Goal: Task Accomplishment & Management: Complete application form

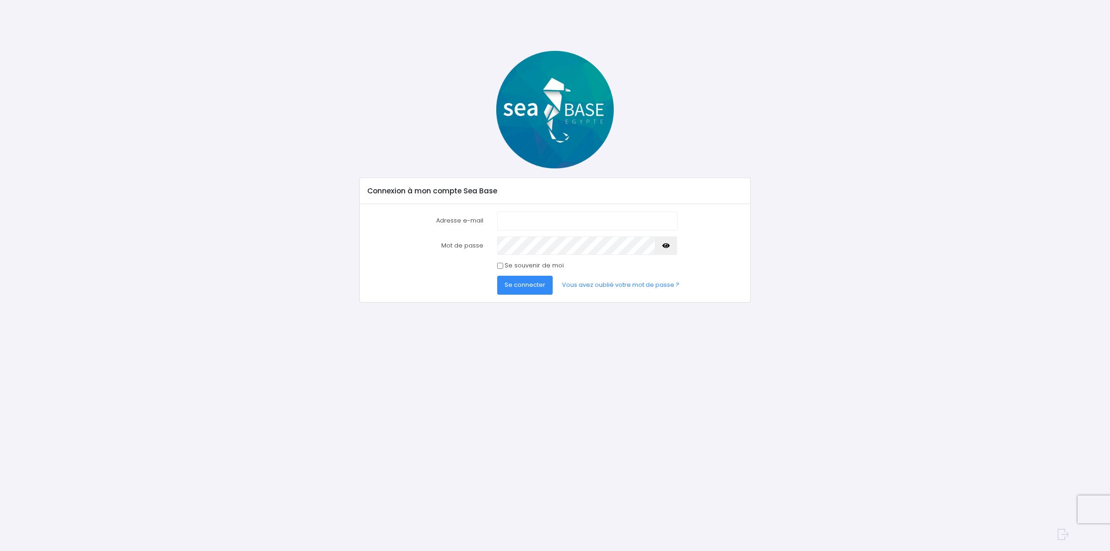
type input "[EMAIL_ADDRESS][DOMAIN_NAME]"
click at [520, 290] on button "Se connecter" at bounding box center [524, 285] width 55 height 18
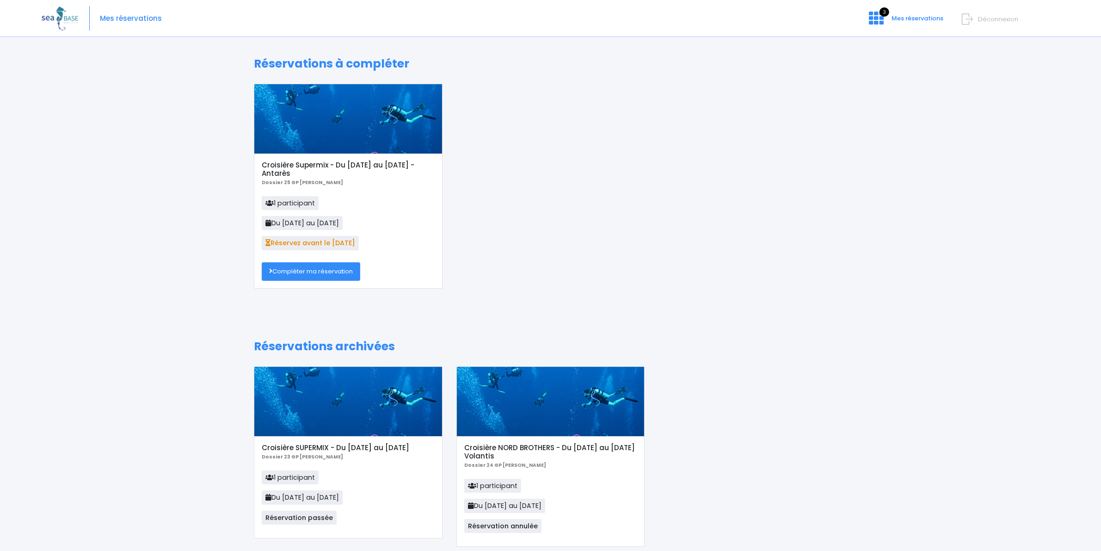
click at [331, 278] on link "Compléter ma réservation" at bounding box center [311, 271] width 98 height 18
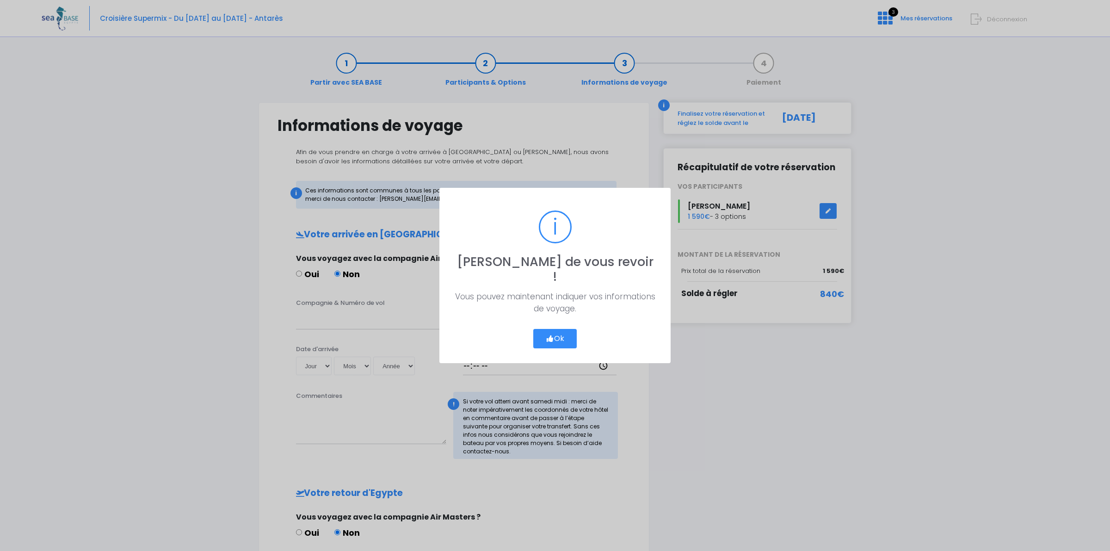
click at [542, 332] on button "Ok" at bounding box center [554, 338] width 43 height 19
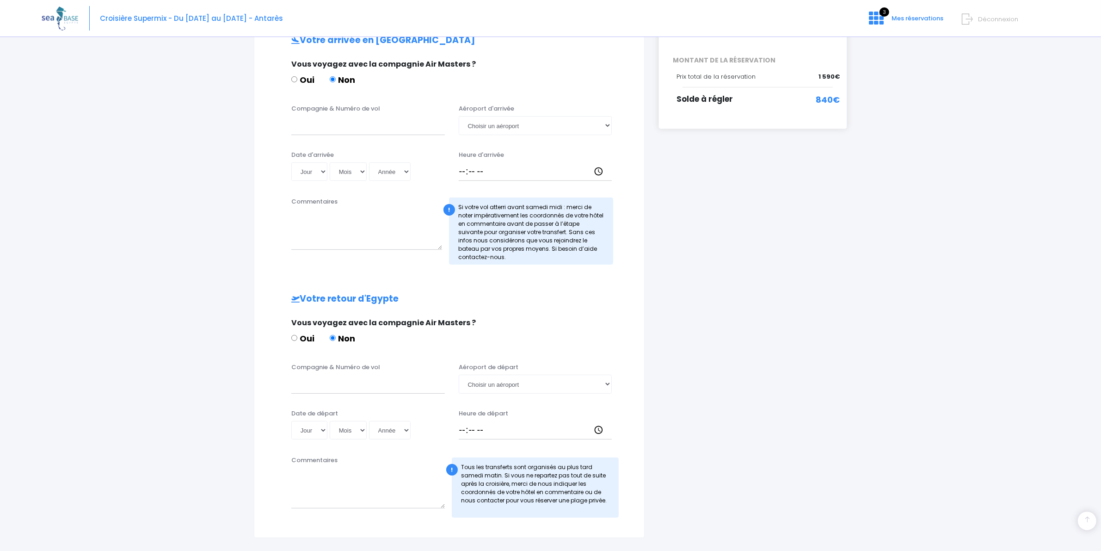
scroll to position [261, 0]
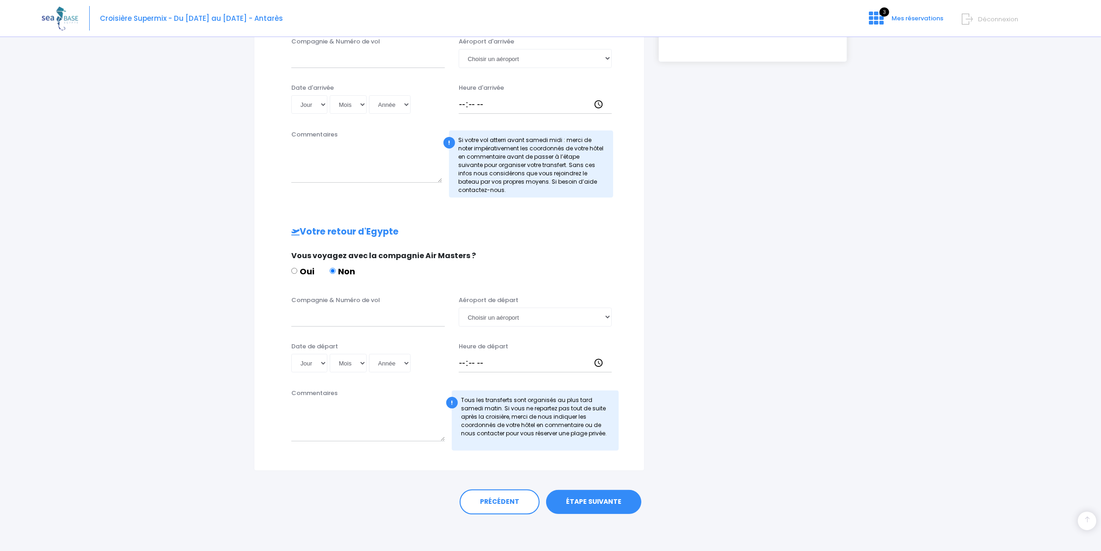
click at [622, 502] on link "ÉTAPE SUIVANTE" at bounding box center [593, 502] width 95 height 24
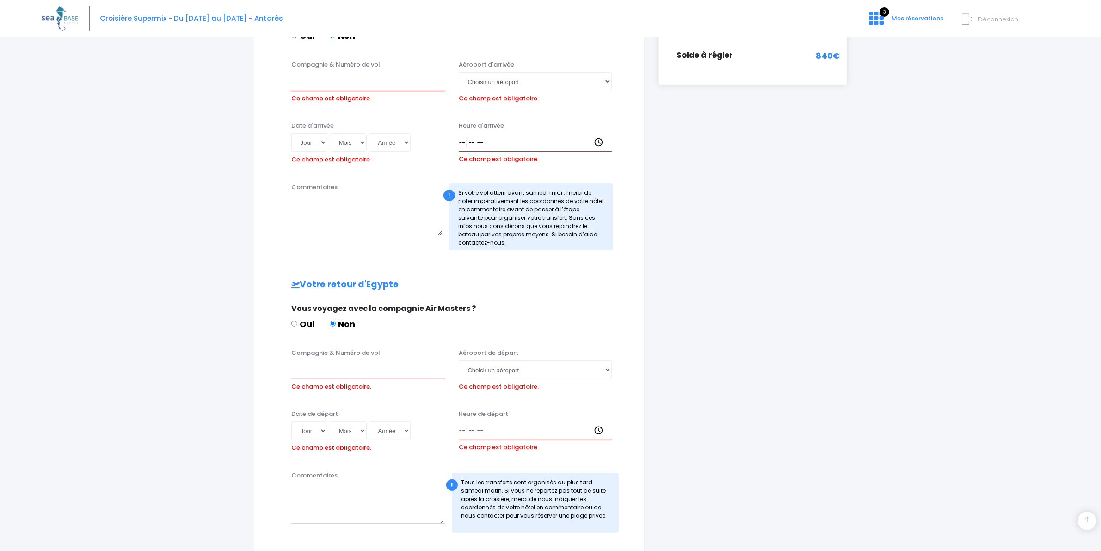
scroll to position [218, 0]
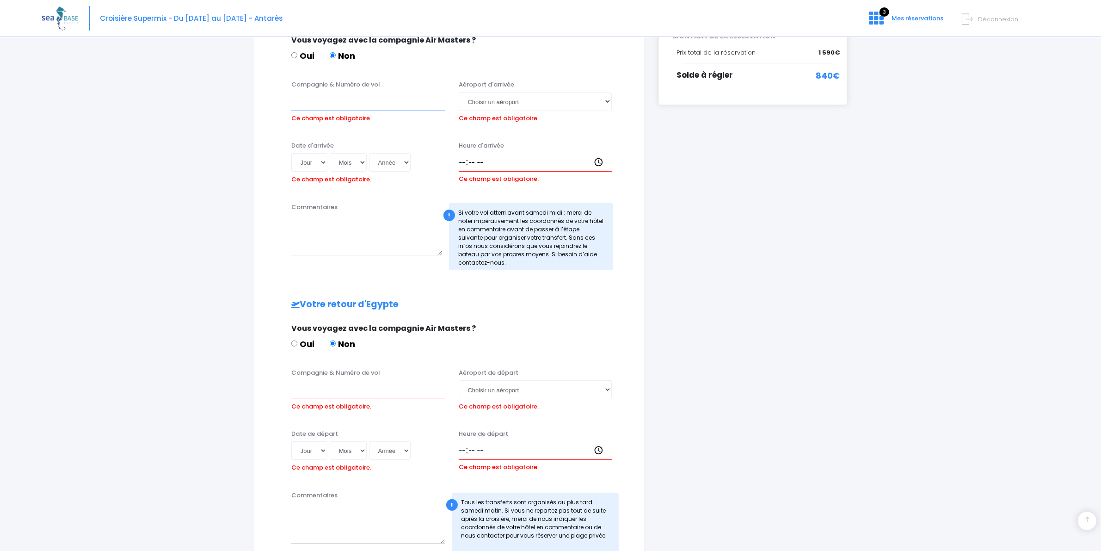
click at [402, 101] on input "Compagnie & Numéro de vol" at bounding box center [368, 101] width 154 height 18
click at [411, 101] on input "tk702" at bounding box center [368, 101] width 154 height 18
type input "TK702"
click at [481, 102] on select "Choisir un aéroport Hurghada Marsa Alam" at bounding box center [536, 101] width 154 height 18
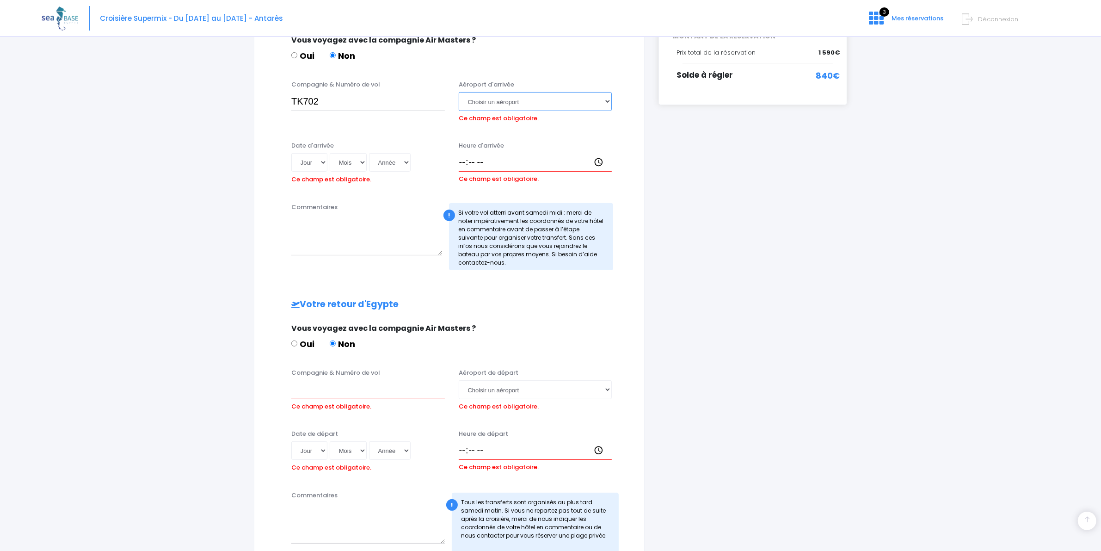
select select "Hurghada"
click at [459, 92] on select "Choisir un aéroport Hurghada Marsa Alam" at bounding box center [536, 101] width 154 height 18
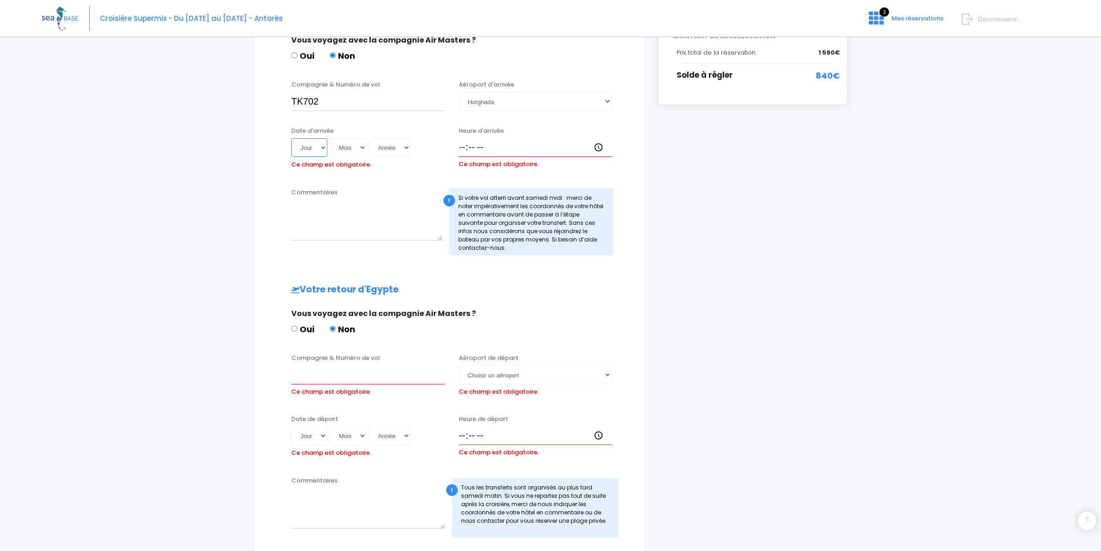
click at [324, 149] on select "Jour 01 02 03 04 05 06 07 08 09 10 11 12 13 14 15 16 17 18 19 20 21 22 23 24 25…" at bounding box center [309, 147] width 36 height 18
select select "23"
click at [291, 138] on select "Jour 01 02 03 04 05 06 07 08 09 10 11 12 13 14 15 16 17 18 19 20 21 22 23 24 25…" at bounding box center [309, 147] width 36 height 18
click at [351, 145] on select "Mois 01 02 03 04 05 06 07 08 09 10 11 12" at bounding box center [348, 147] width 37 height 18
select select "11"
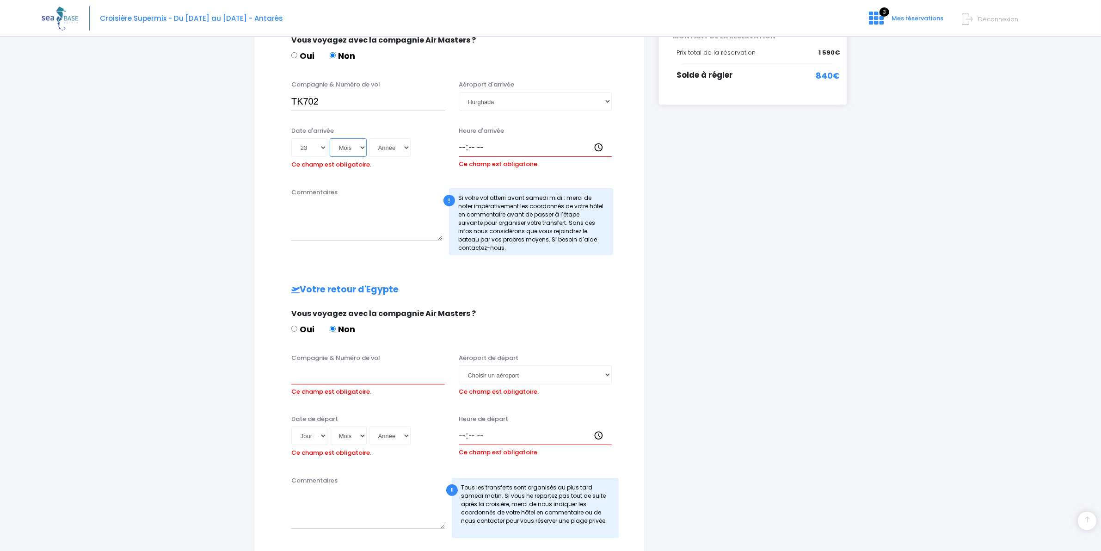
click at [331, 138] on select "Mois 01 02 03 04 05 06 07 08 09 10 11 12" at bounding box center [348, 147] width 37 height 18
click at [389, 147] on select "Année 2045 2044 2043 2042 2041 2040 2039 2038 2037 2036 2035 2034 2033 2032 203…" at bounding box center [390, 147] width 42 height 18
select select "2025"
click at [371, 138] on select "Année 2045 2044 2043 2042 2041 2040 2039 2038 2037 2036 2035 2034 2033 2032 203…" at bounding box center [390, 147] width 42 height 18
type input "2025-11-23"
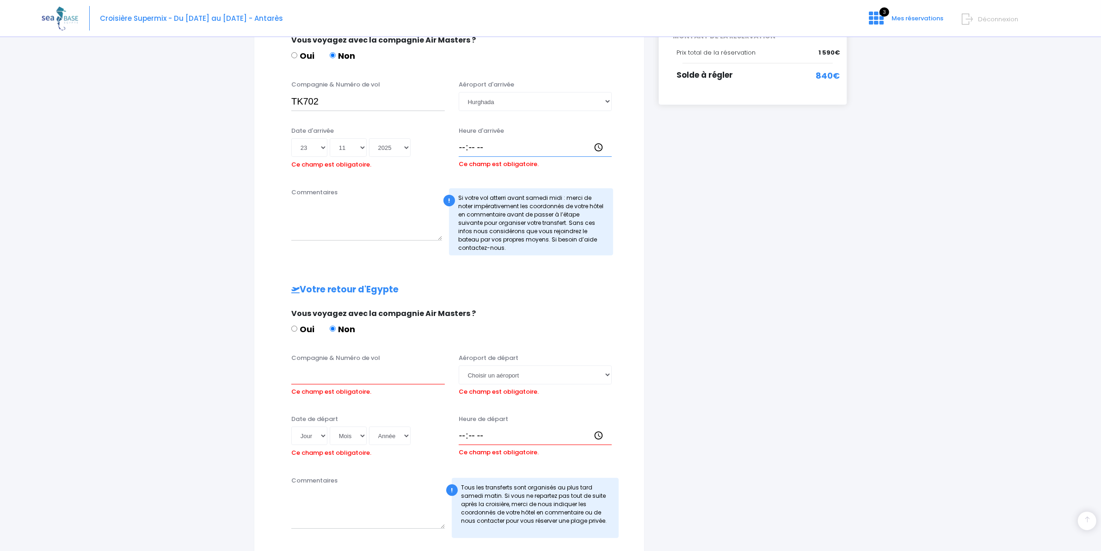
click at [461, 151] on input "Heure d'arrivée" at bounding box center [536, 147] width 154 height 18
type input "03:45"
click at [326, 375] on input "Compagnie & Numéro de vol" at bounding box center [368, 374] width 154 height 18
type input "TK703"
click at [559, 376] on select "Choisir un aéroport Hurghada Marsa Alam" at bounding box center [536, 374] width 154 height 18
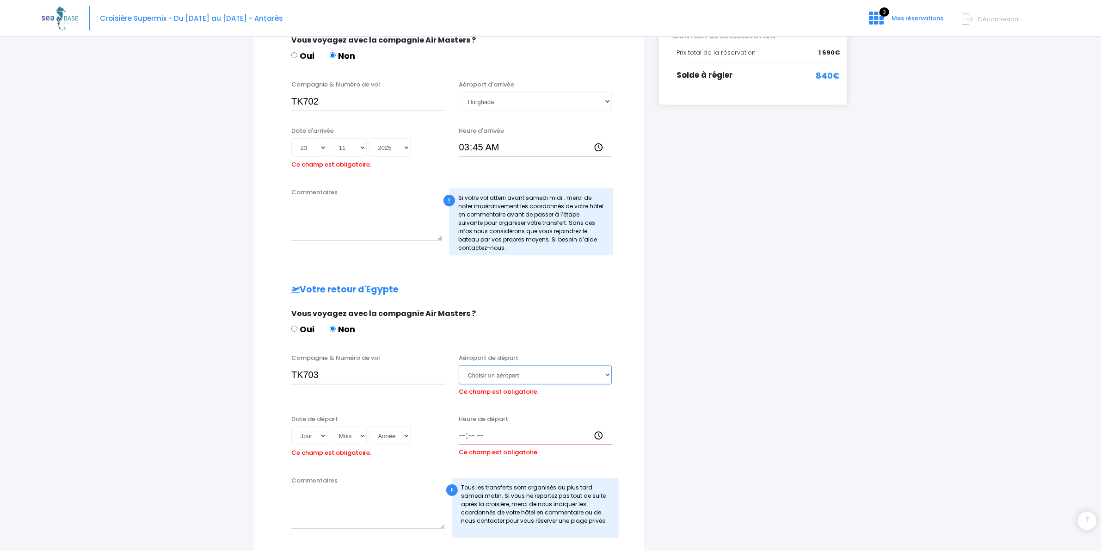
select select "Hurghada"
click at [459, 365] on select "Choisir un aéroport Hurghada Marsa Alam" at bounding box center [536, 374] width 154 height 18
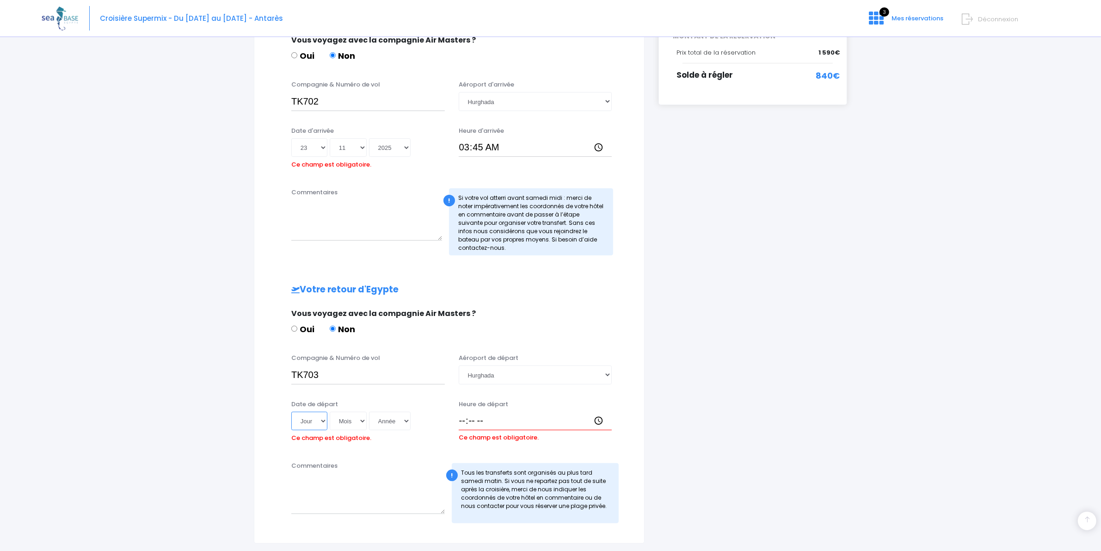
click at [325, 422] on select "Jour 01 02 03 04 05 06 07 08 09 10 11 12 13 14 15 16 17 18 19 20 21 22 23 24 25…" at bounding box center [309, 421] width 36 height 18
select select "29"
click at [291, 412] on select "Jour 01 02 03 04 05 06 07 08 09 10 11 12 13 14 15 16 17 18 19 20 21 22 23 24 25…" at bounding box center [309, 421] width 36 height 18
click at [351, 419] on select "Mois 01 02 03 04 05 06 07 08 09 10 11 12" at bounding box center [348, 421] width 37 height 18
select select "11"
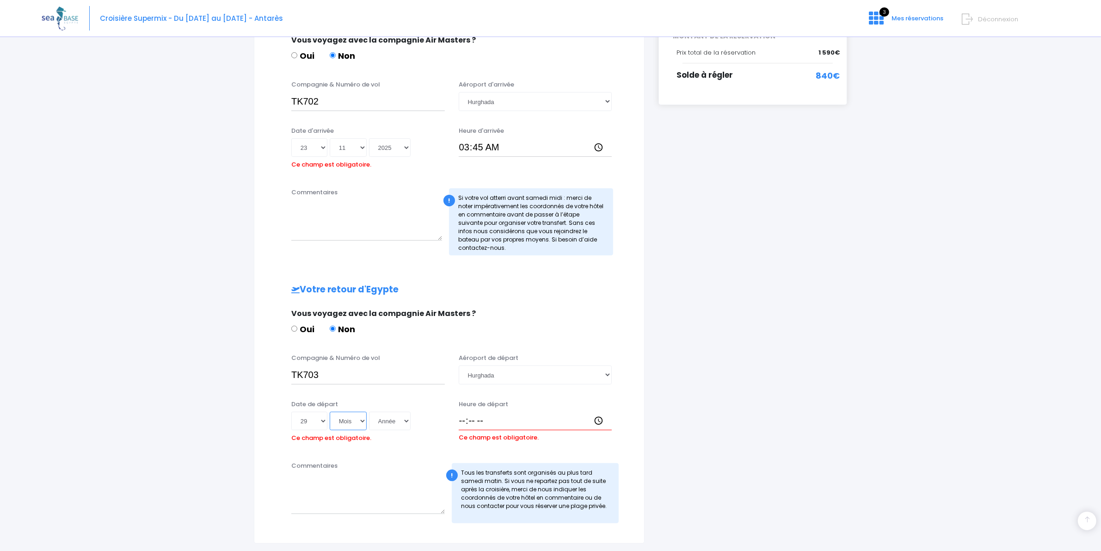
click at [331, 412] on select "Mois 01 02 03 04 05 06 07 08 09 10 11 12" at bounding box center [348, 421] width 37 height 18
click at [387, 424] on select "Année 2045 2044 2043 2042 2041 2040 2039 2038 2037 2036 2035 2034 2033 2032 203…" at bounding box center [390, 421] width 42 height 18
select select "2025"
click at [371, 412] on select "Année 2045 2044 2043 2042 2041 2040 2039 2038 2037 2036 2035 2034 2033 2032 203…" at bounding box center [390, 421] width 42 height 18
type input "2025-11-29"
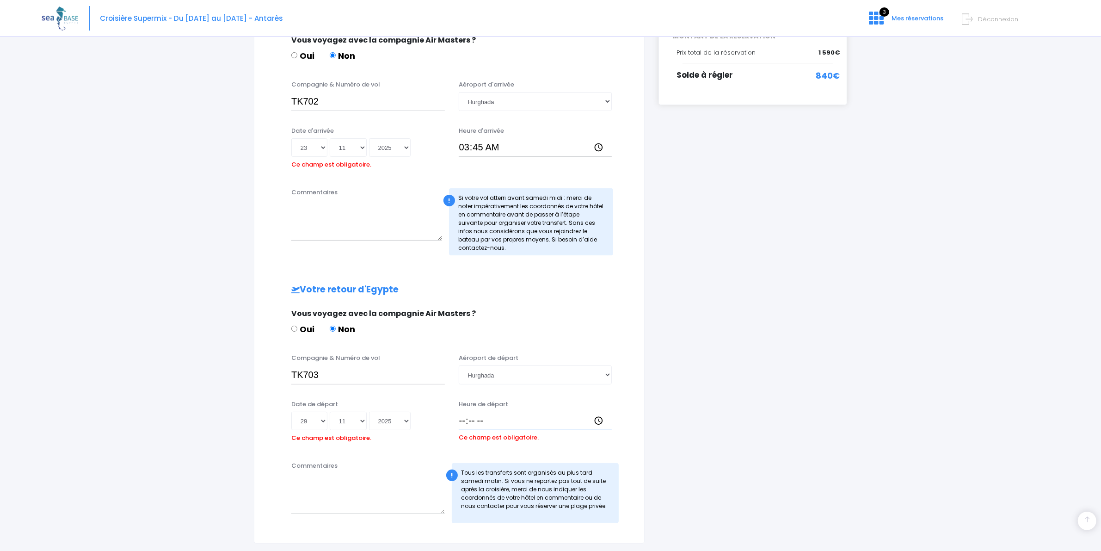
click at [512, 420] on input "Heure de départ" at bounding box center [536, 421] width 154 height 18
type input "05:00"
click at [676, 351] on div "i Finalisez votre réservation et réglez le solde avant le 22/09/2025 Récapitula…" at bounding box center [752, 213] width 203 height 659
click at [621, 291] on h2 "Votre retour d'Egypte" at bounding box center [449, 289] width 353 height 11
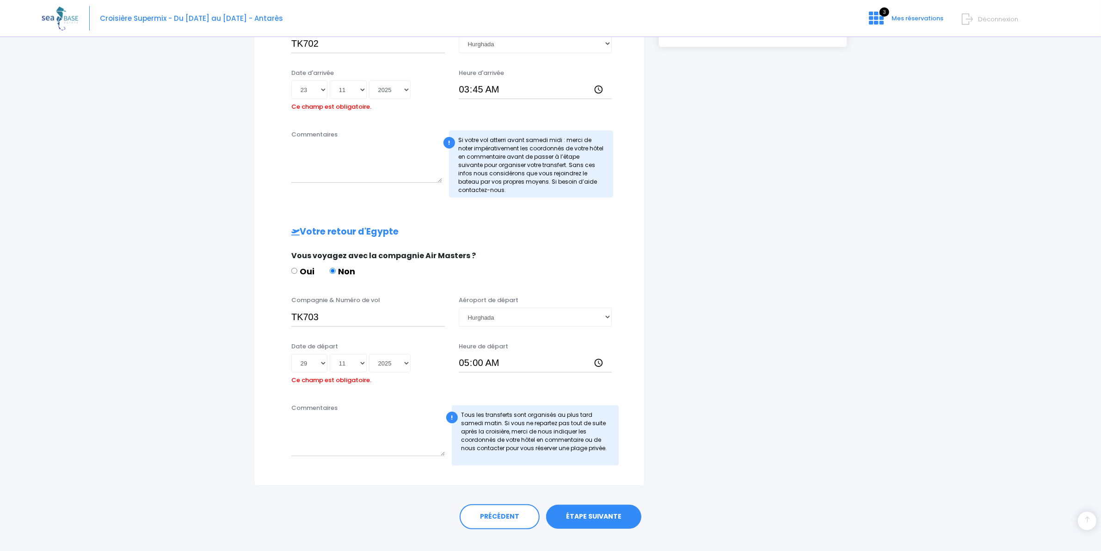
scroll to position [290, 0]
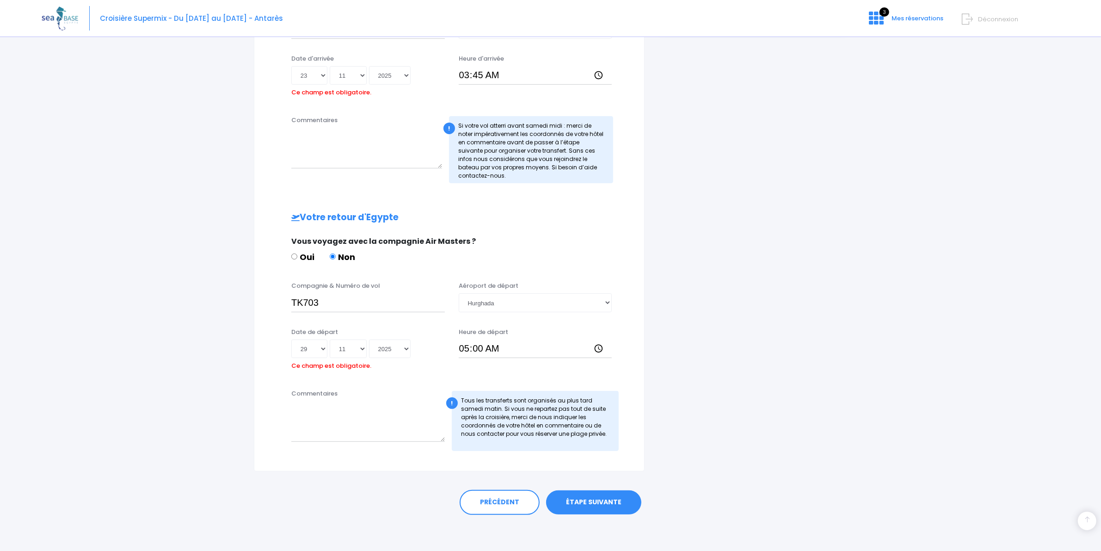
click at [594, 490] on link "ÉTAPE SUIVANTE" at bounding box center [593, 502] width 95 height 24
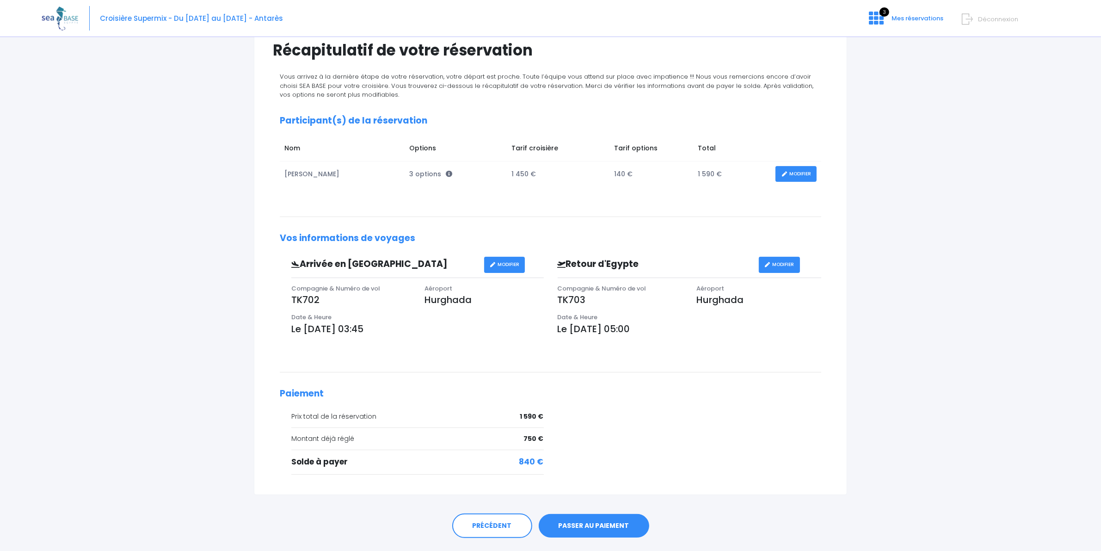
scroll to position [100, 0]
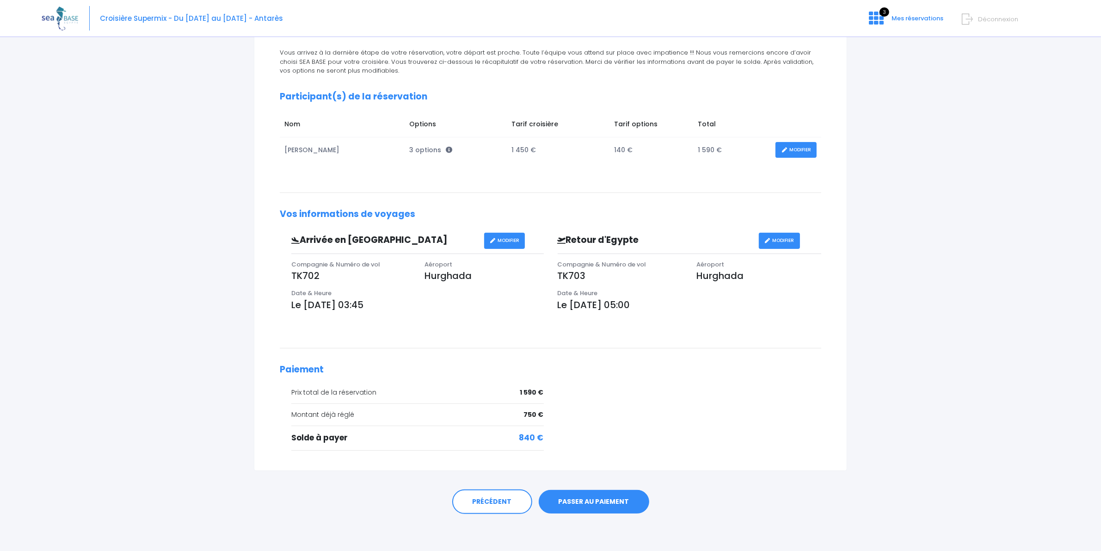
click at [590, 496] on link "PASSER AU PAIEMENT" at bounding box center [594, 502] width 111 height 24
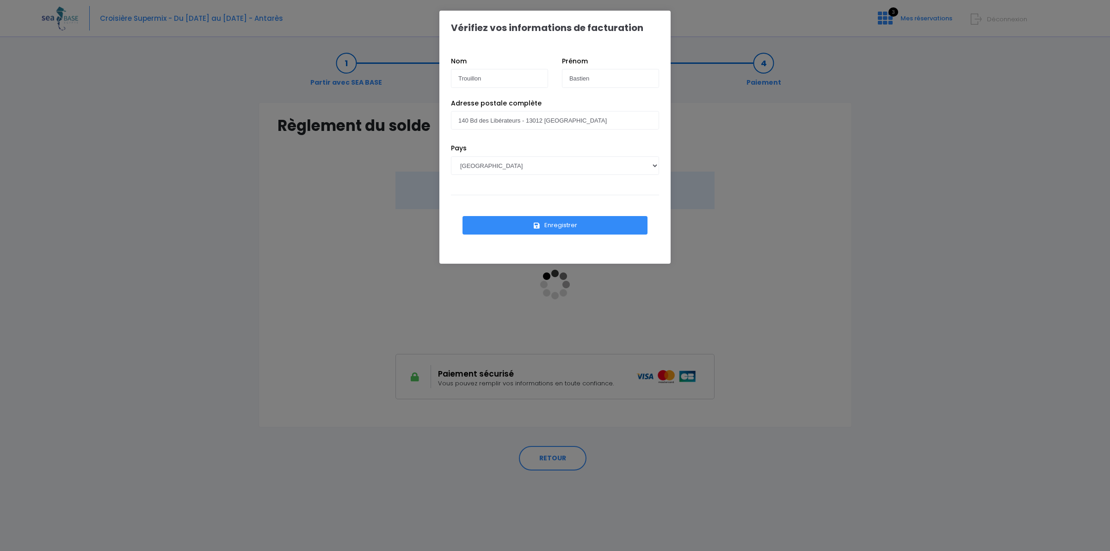
click at [570, 227] on button "Enregistrer" at bounding box center [554, 225] width 185 height 18
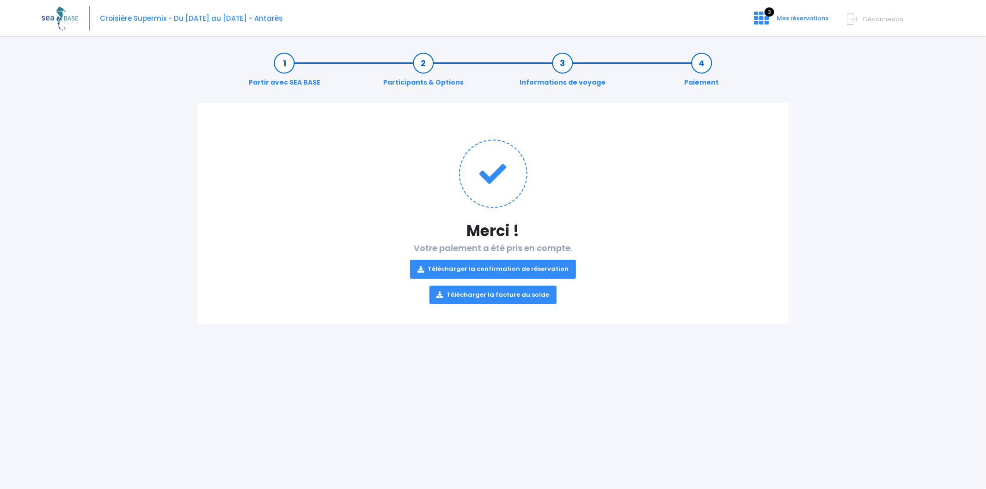
click at [503, 82] on link "Informations de voyage" at bounding box center [562, 72] width 95 height 29
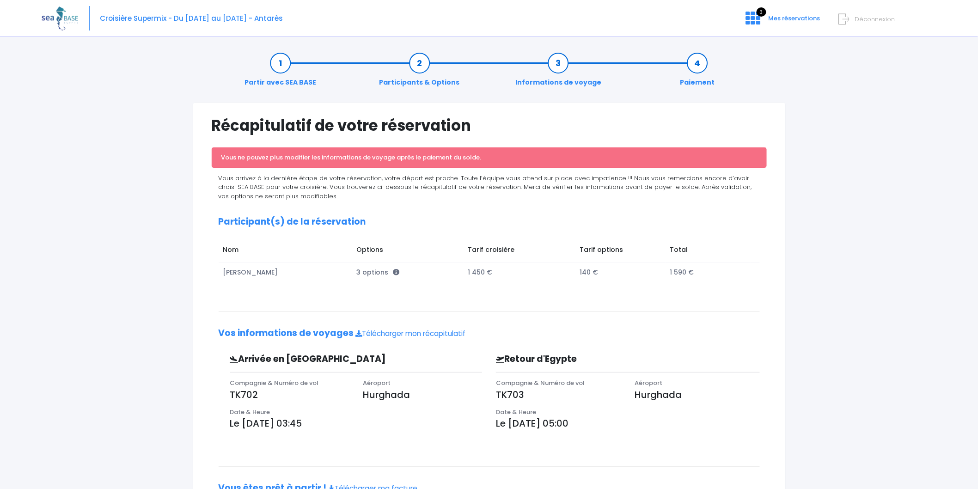
click at [274, 82] on link "Partir avec SEA BASE" at bounding box center [280, 72] width 81 height 29
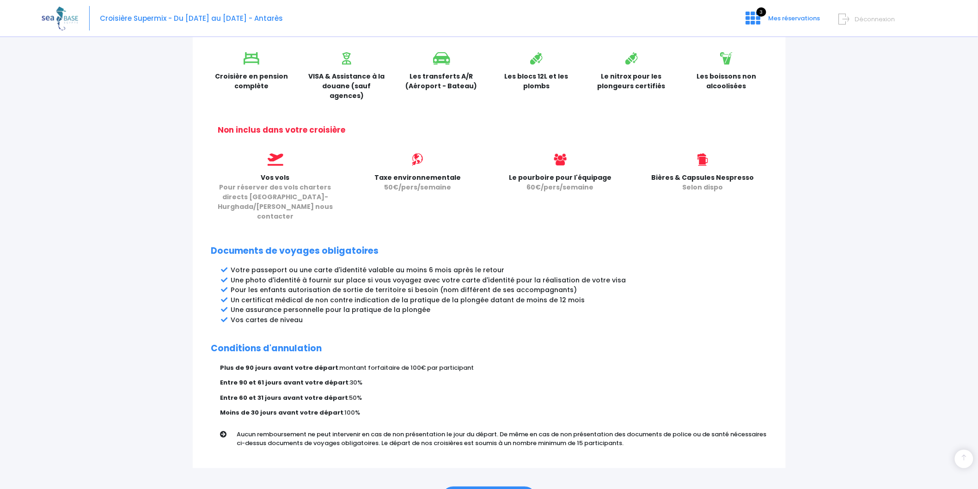
scroll to position [346, 0]
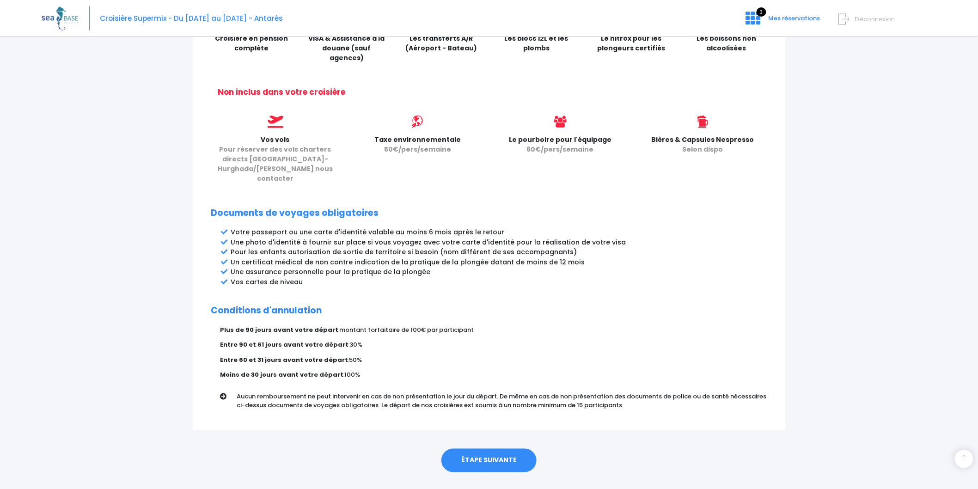
click at [661, 174] on div "Partir avec SEA BASE Rappel de votre croisière SUPERMIX du 22/11/2025 au 29/11/…" at bounding box center [489, 93] width 593 height 674
click at [497, 449] on link "ÉTAPE SUIVANTE" at bounding box center [489, 461] width 95 height 24
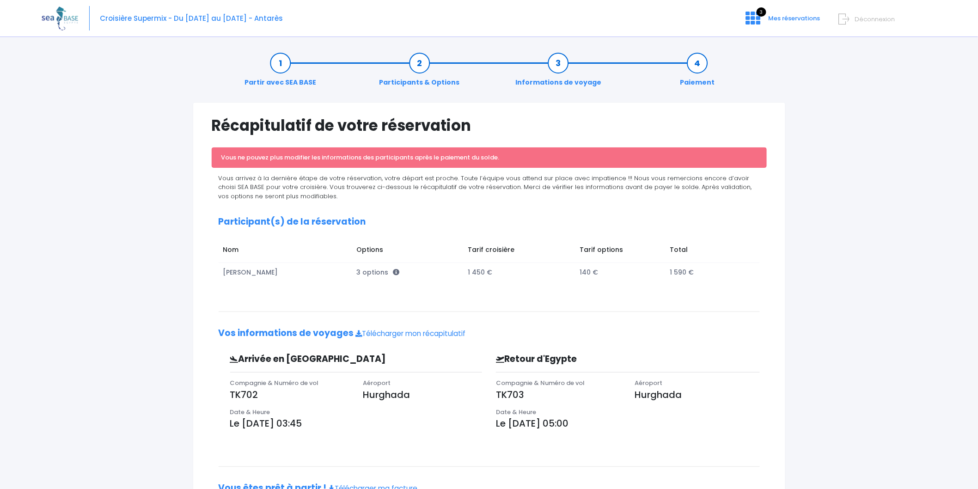
click at [553, 79] on link "Informations de voyage" at bounding box center [558, 72] width 95 height 29
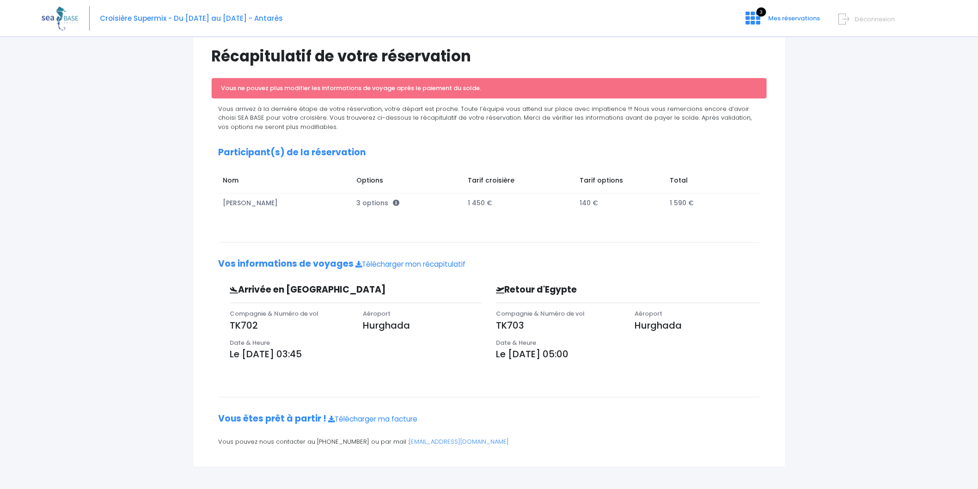
scroll to position [18, 0]
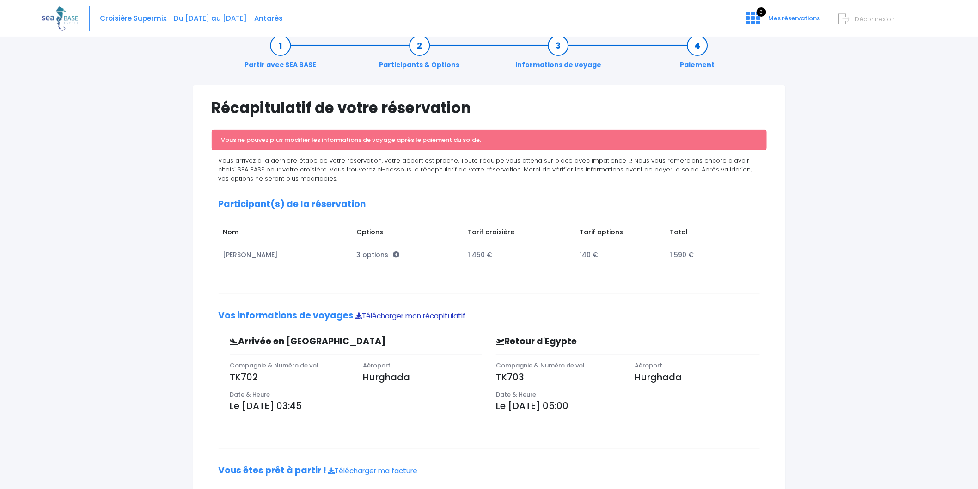
click at [419, 316] on link "Télécharger mon récapitulatif" at bounding box center [411, 316] width 110 height 10
